Goal: Communication & Community: Answer question/provide support

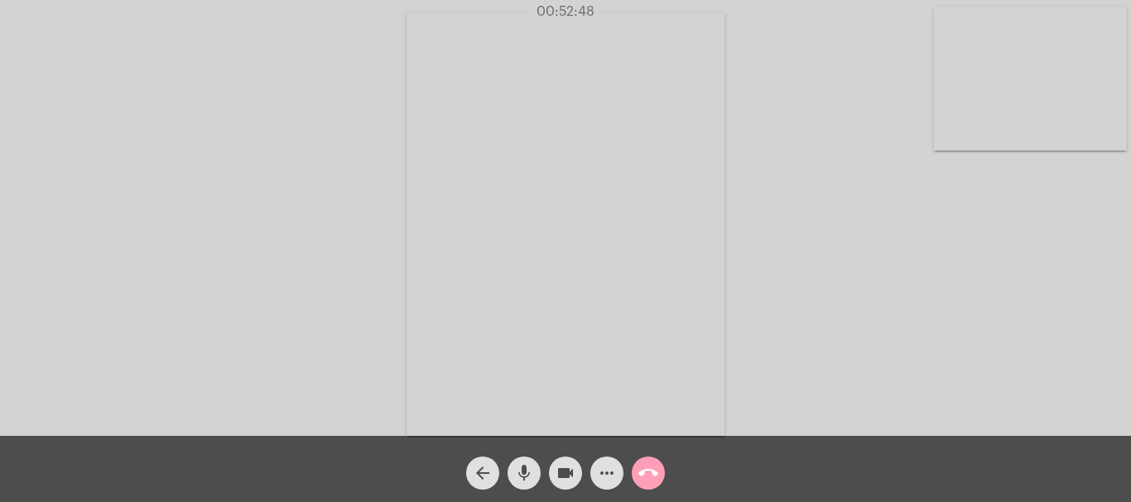
click at [655, 480] on mat-icon "call_end" at bounding box center [648, 474] width 20 height 20
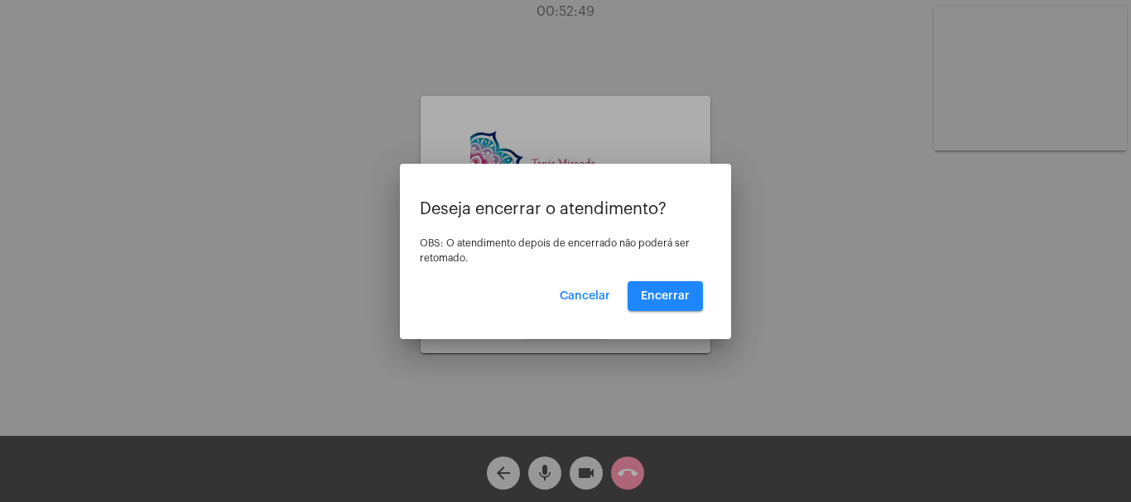
click at [676, 265] on div "Deseja encerrar o atendimento? OBS: O atendimento depois de encerrado não poder…" at bounding box center [565, 255] width 291 height 111
click at [669, 296] on span "Encerrar" at bounding box center [665, 297] width 49 height 12
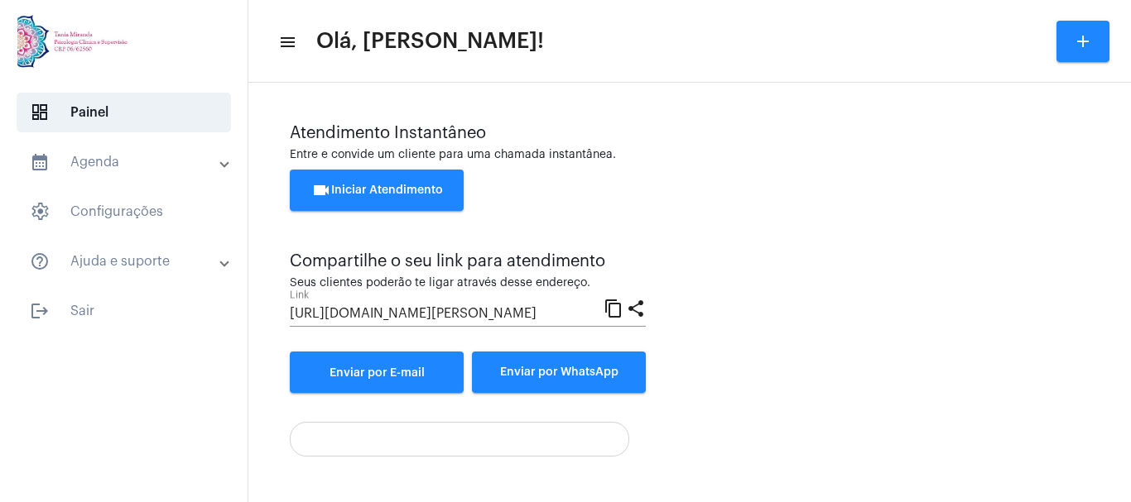
scroll to position [116, 0]
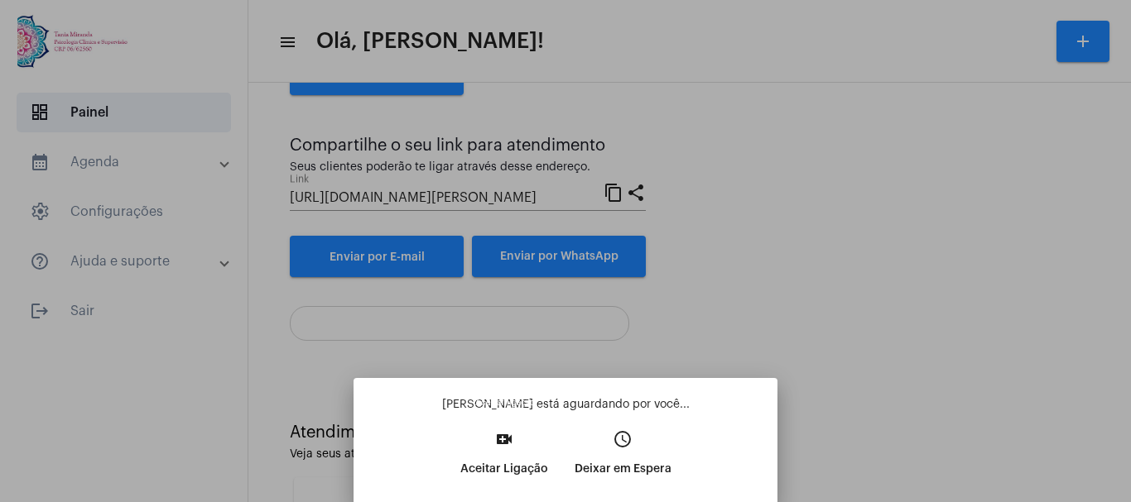
click at [503, 441] on mat-icon "video_call" at bounding box center [504, 440] width 20 height 20
